Goal: Check status

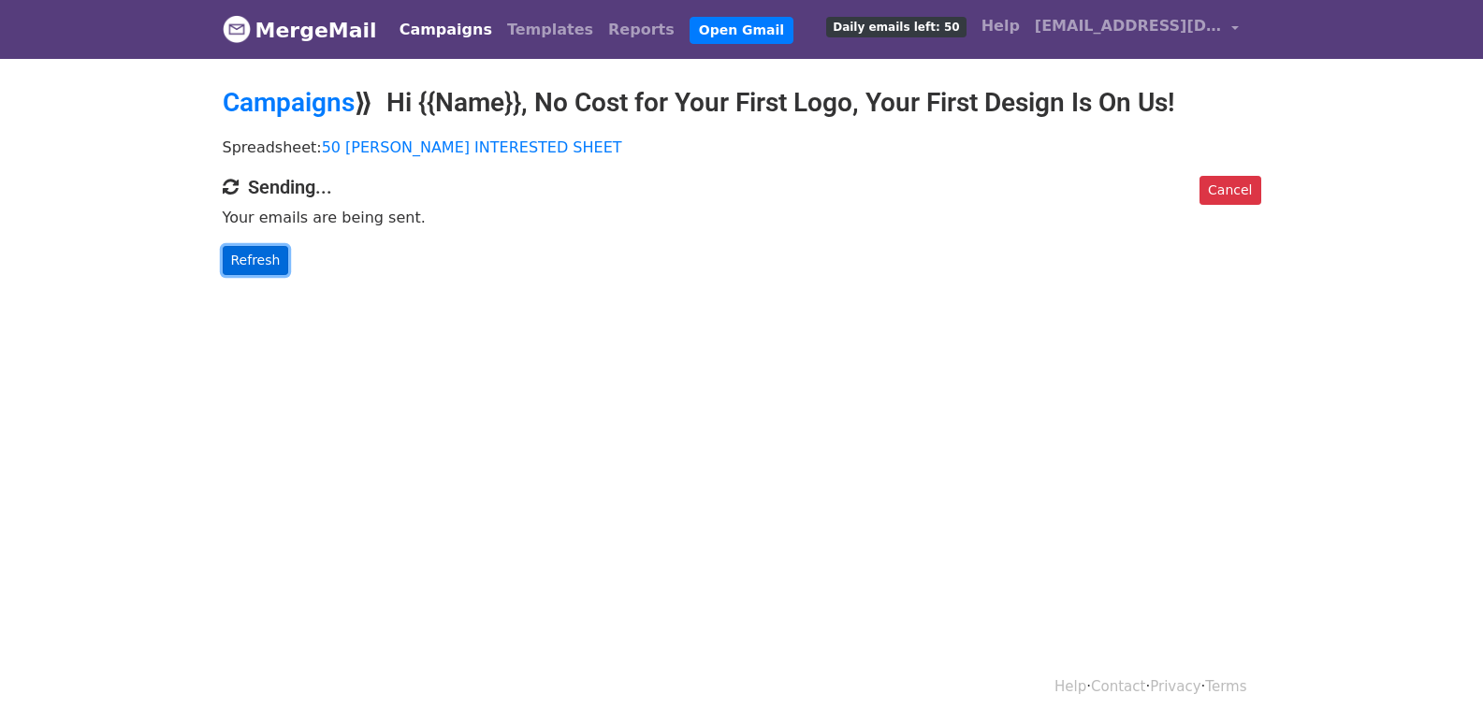
click at [248, 254] on link "Refresh" at bounding box center [256, 260] width 66 height 29
click at [259, 257] on link "Refresh" at bounding box center [256, 260] width 66 height 29
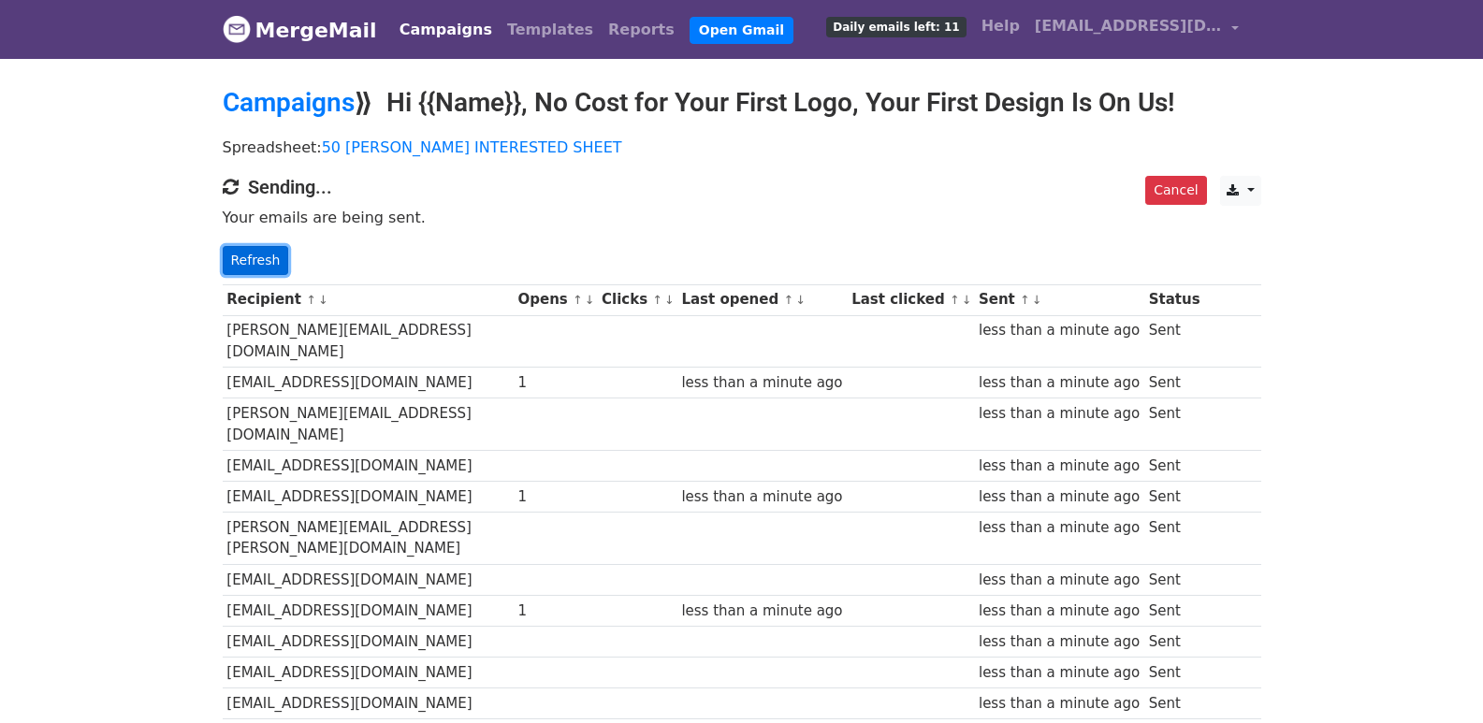
click at [264, 262] on link "Refresh" at bounding box center [256, 260] width 66 height 29
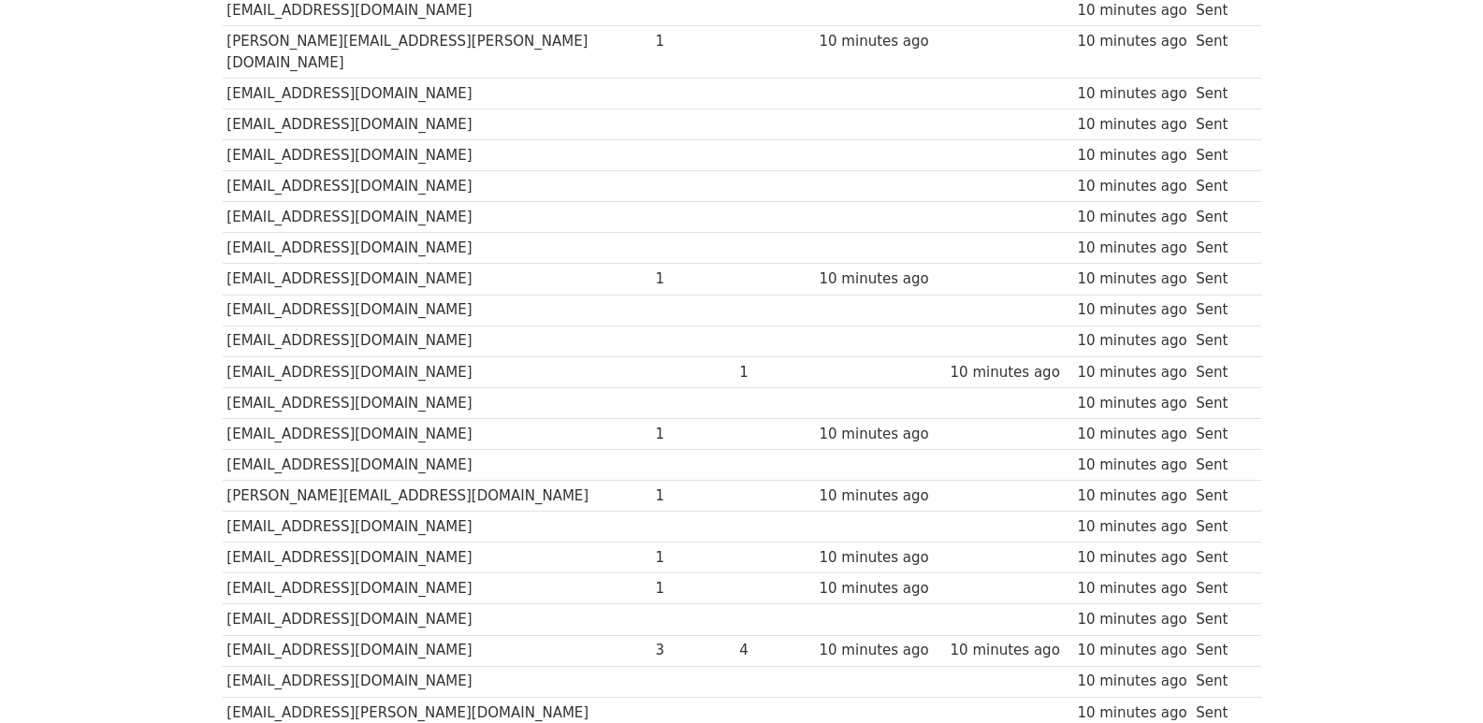
scroll to position [1302, 0]
